Goal: Task Accomplishment & Management: Manage account settings

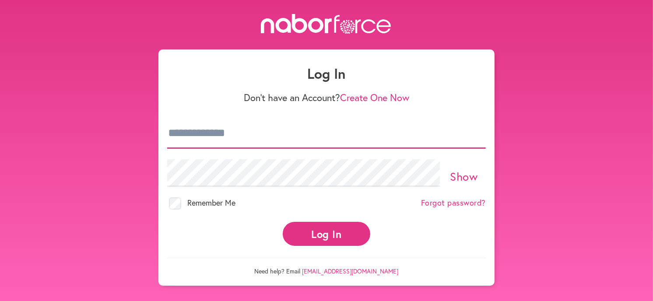
type input "**********"
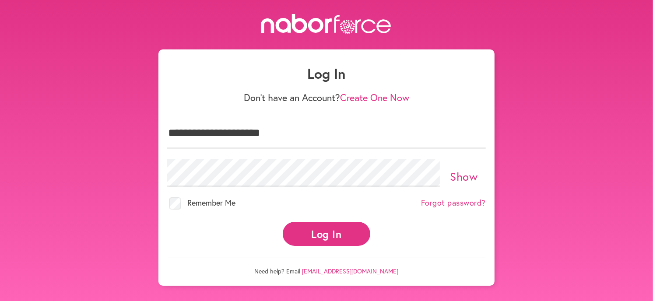
click at [324, 228] on button "Log In" at bounding box center [327, 234] width 88 height 24
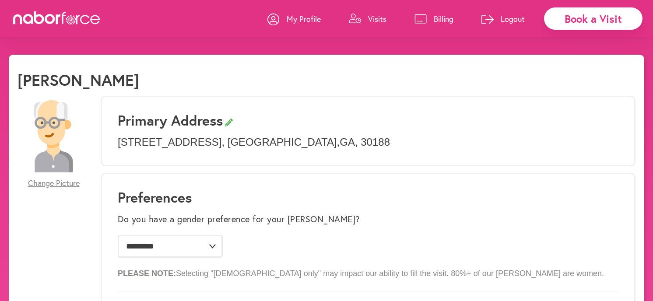
select select "*"
click at [374, 15] on p "Visits" at bounding box center [377, 19] width 18 height 11
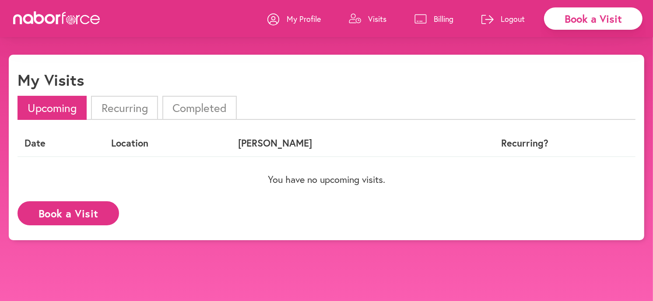
click at [439, 16] on p "Billing" at bounding box center [444, 19] width 20 height 11
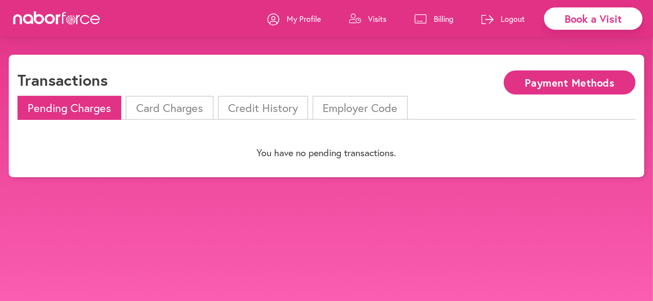
click at [172, 111] on li "Card Charges" at bounding box center [170, 108] width 88 height 24
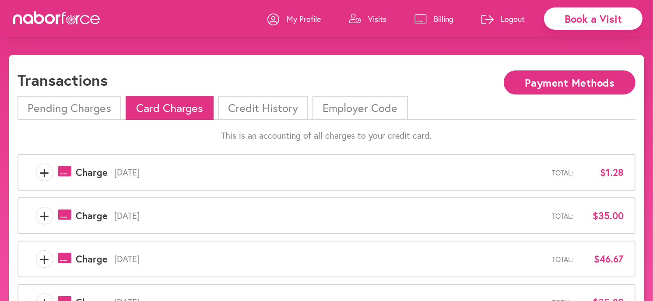
click at [511, 17] on p "Logout" at bounding box center [513, 19] width 24 height 11
click at [511, 17] on div "close" at bounding box center [326, 150] width 653 height 301
click at [509, 16] on p "Logout" at bounding box center [513, 19] width 24 height 11
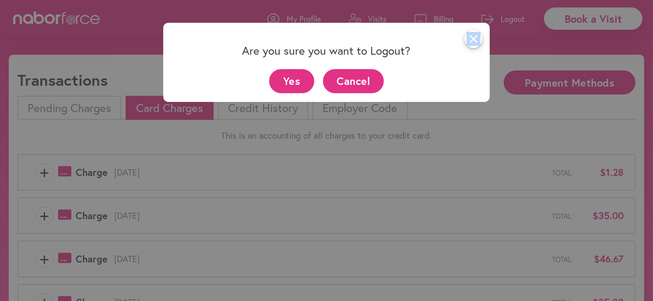
click at [301, 77] on button "Yes" at bounding box center [291, 81] width 45 height 24
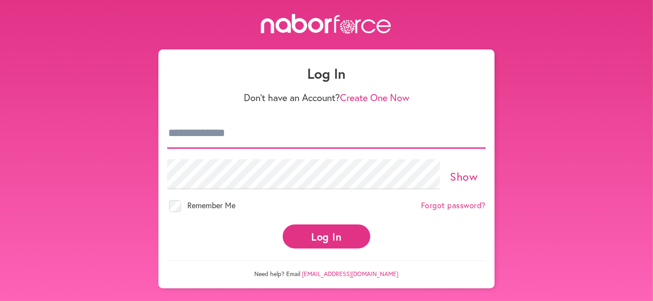
type input "**********"
